Goal: Transaction & Acquisition: Purchase product/service

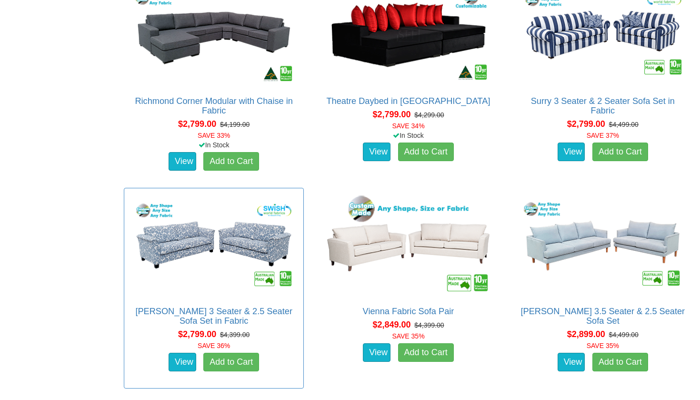
scroll to position [2343, 0]
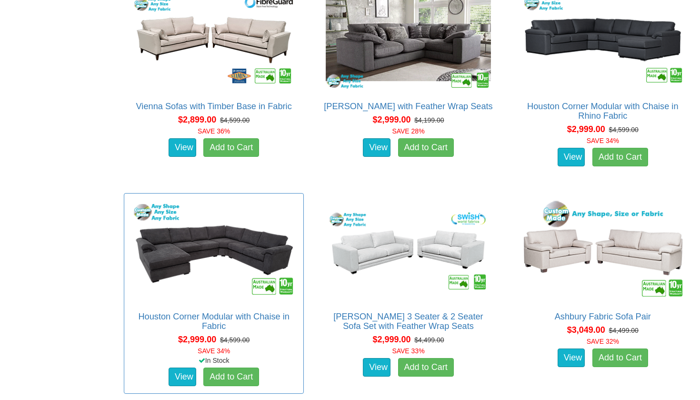
click at [252, 252] on img at bounding box center [214, 250] width 170 height 104
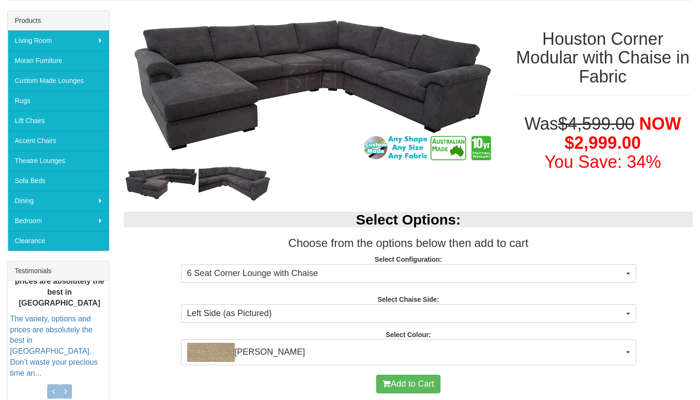
scroll to position [150, 0]
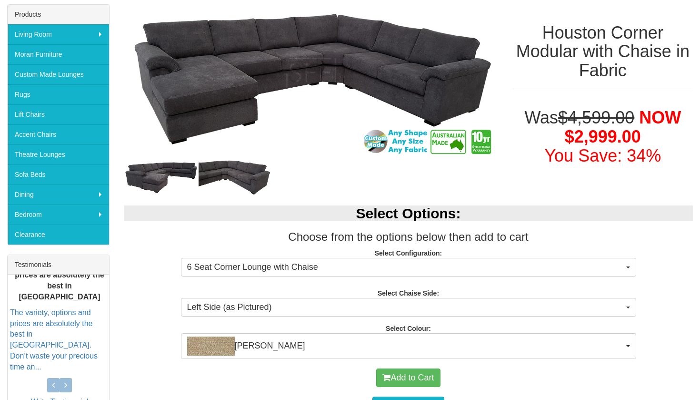
click at [228, 177] on img at bounding box center [236, 177] width 75 height 37
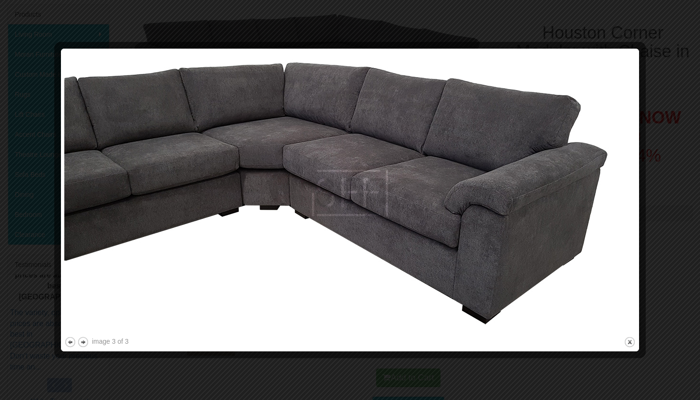
click at [487, 39] on div at bounding box center [350, 200] width 700 height 400
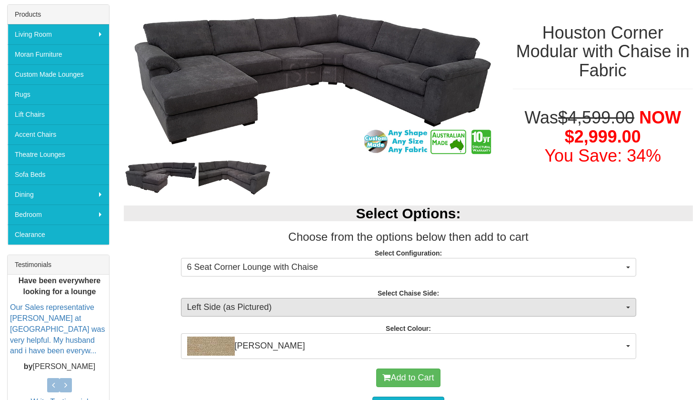
click at [405, 305] on span "Left Side (as Pictured)" at bounding box center [405, 307] width 437 height 12
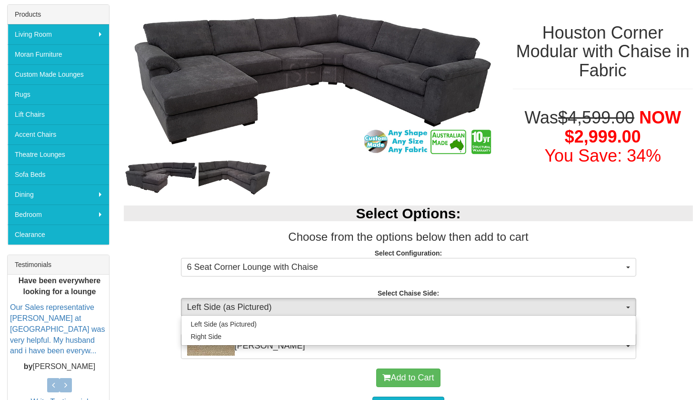
click at [403, 281] on div "Select Options: Choose from the options below then add to cart Select Configura…" at bounding box center [408, 277] width 583 height 162
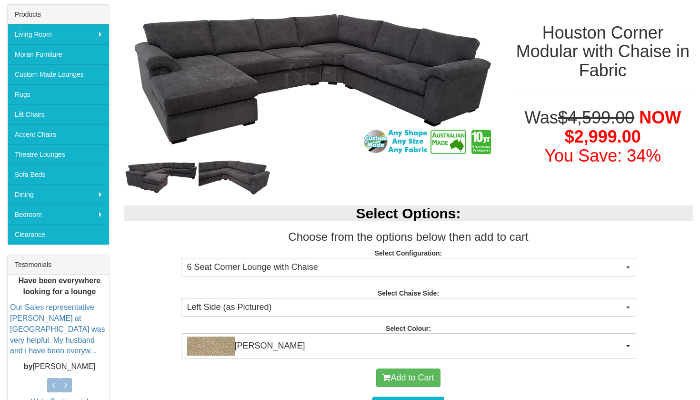
click at [401, 255] on strong "Select Configuration:" at bounding box center [409, 253] width 68 height 8
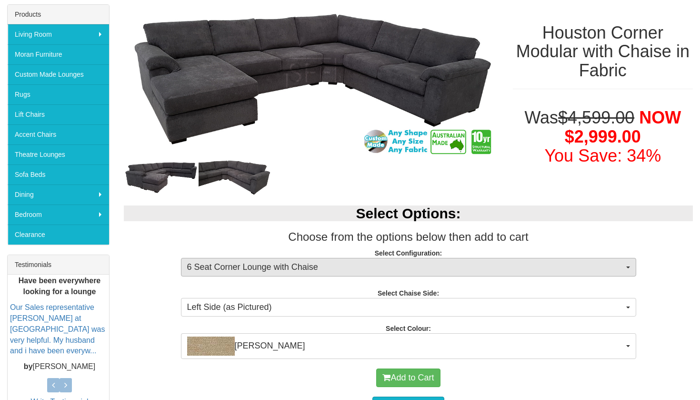
click at [401, 261] on span "6 Seat Corner Lounge with Chaise" at bounding box center [405, 267] width 437 height 12
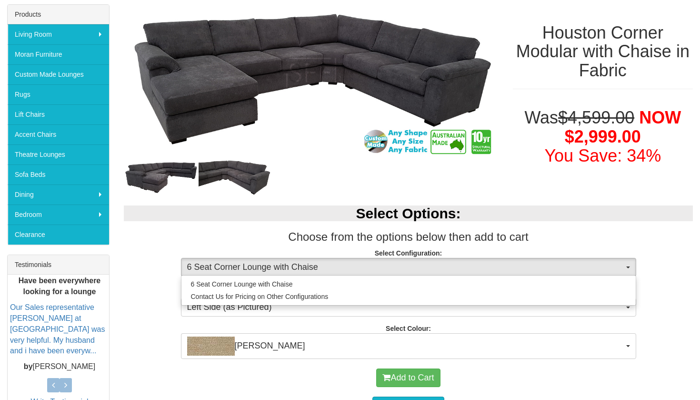
click at [394, 256] on p "Select Configuration: 6 Seat Corner Lounge with Chaise 6 Seat Corner Lounge wit…" at bounding box center [408, 261] width 569 height 26
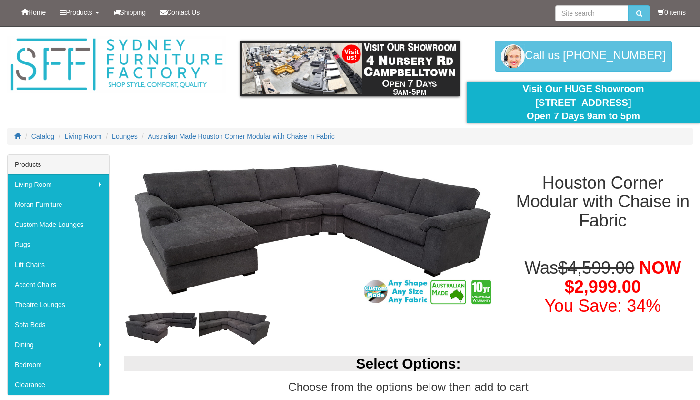
scroll to position [0, 0]
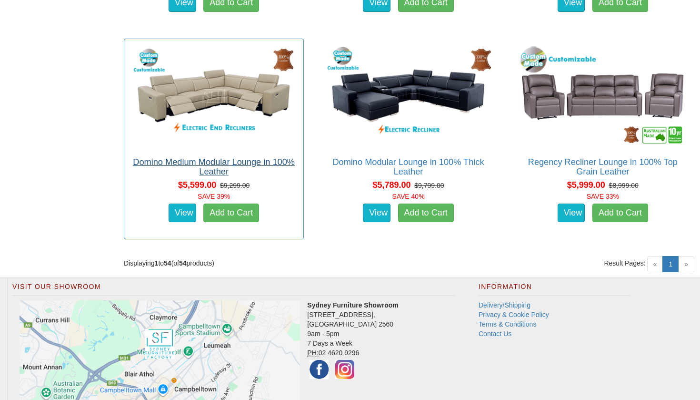
scroll to position [4188, 0]
